Goal: Transaction & Acquisition: Purchase product/service

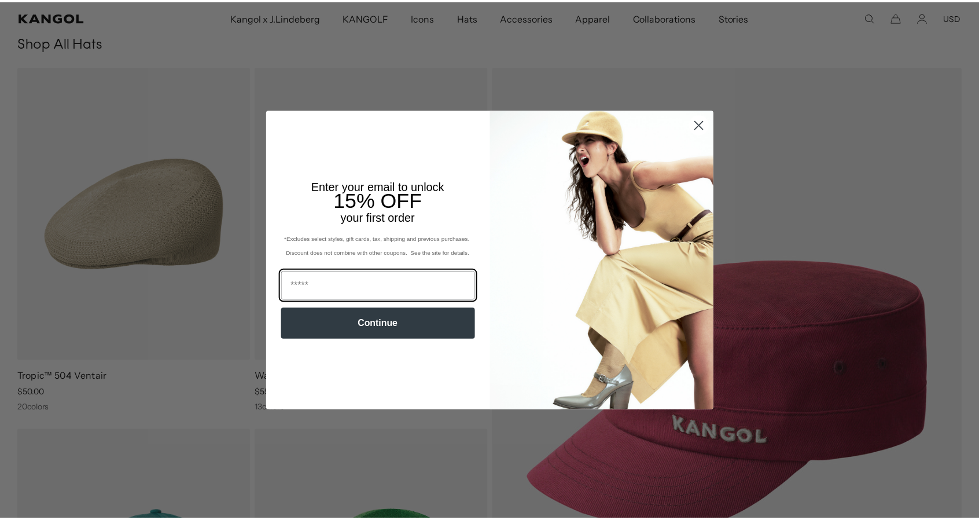
scroll to position [0, 238]
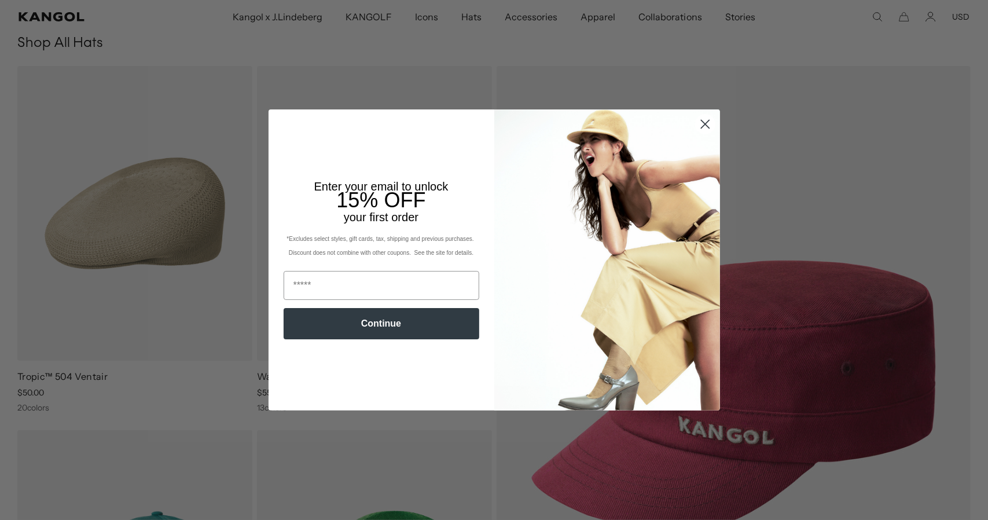
click at [705, 124] on circle "Close dialog" at bounding box center [704, 124] width 19 height 19
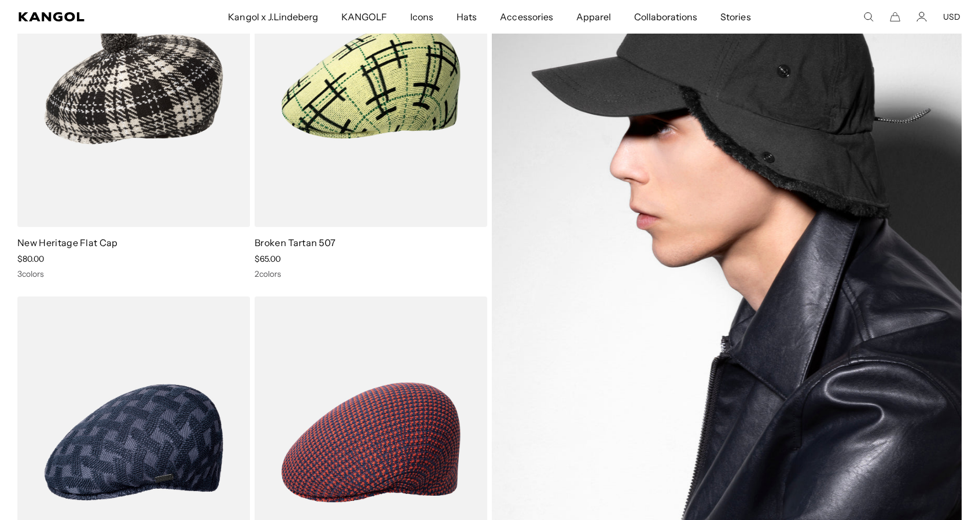
scroll to position [0, 0]
click at [635, 249] on img at bounding box center [727, 261] width 470 height 653
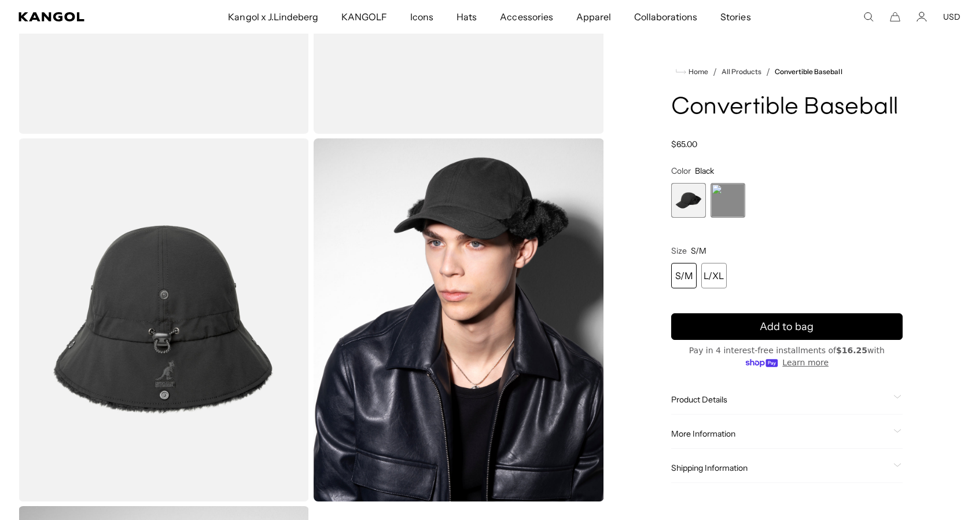
scroll to position [0, 238]
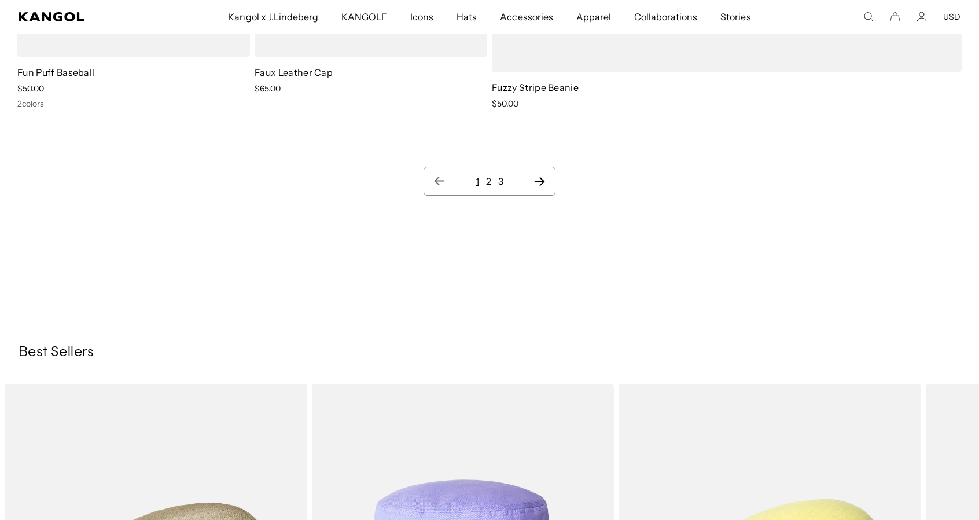
click at [490, 185] on link "2" at bounding box center [488, 181] width 5 height 12
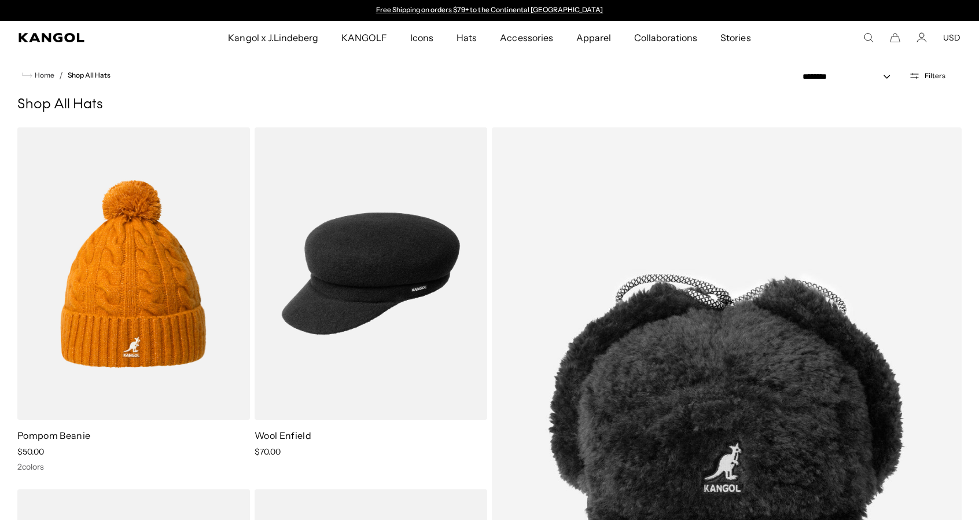
click at [490, 185] on ol "Pompom Beanie Sale Price $50.00 2 colors Wool Enfield Sale Price $70.00 Multi F…" at bounding box center [489, 479] width 944 height 705
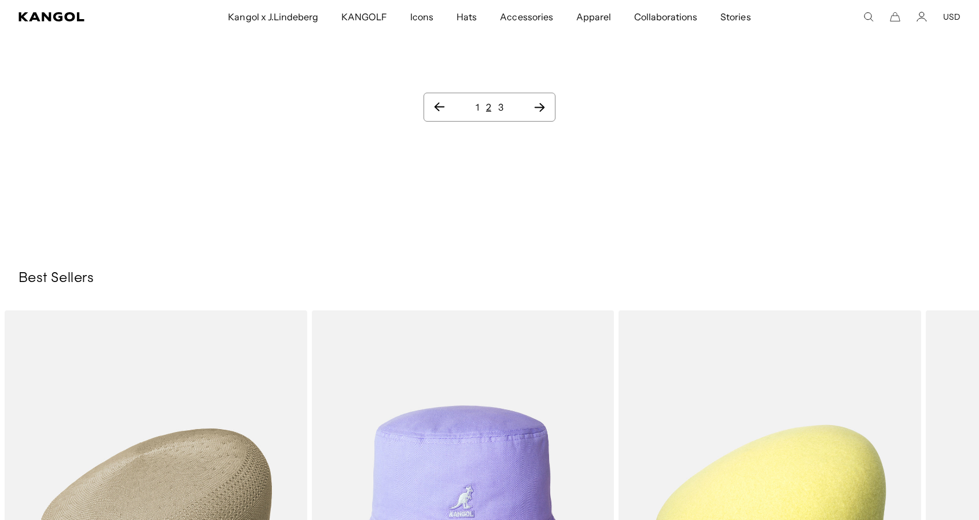
click at [501, 101] on link "3" at bounding box center [500, 107] width 5 height 12
